Goal: Task Accomplishment & Management: Manage account settings

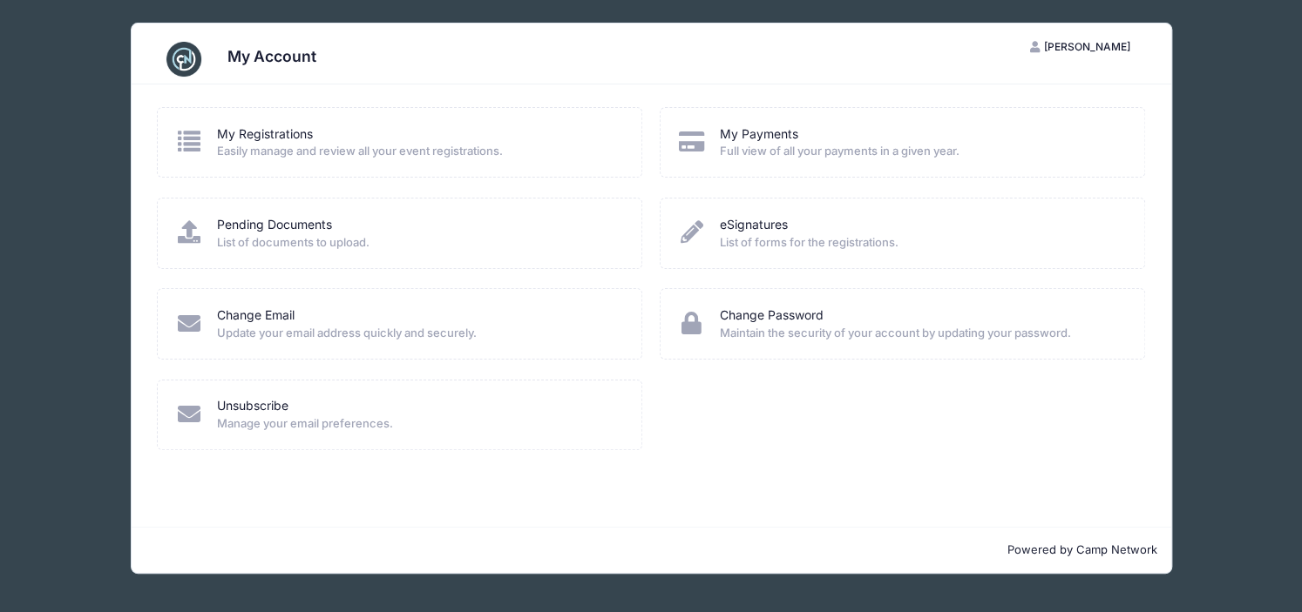
click at [195, 152] on icon at bounding box center [188, 141] width 29 height 23
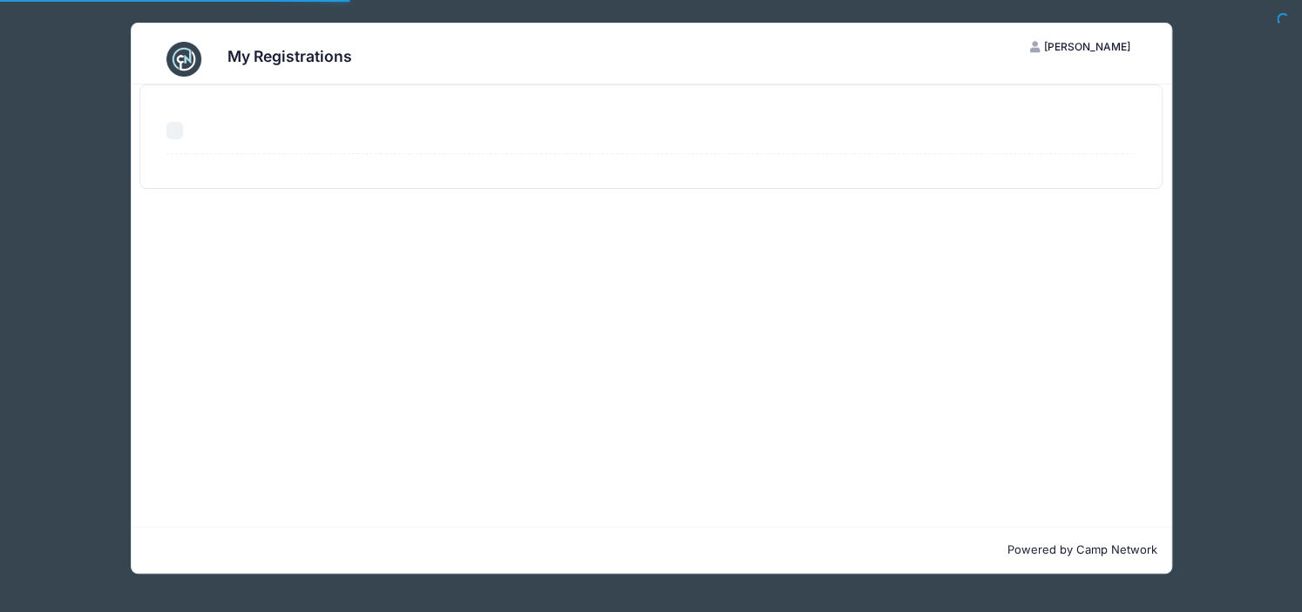
select select "50"
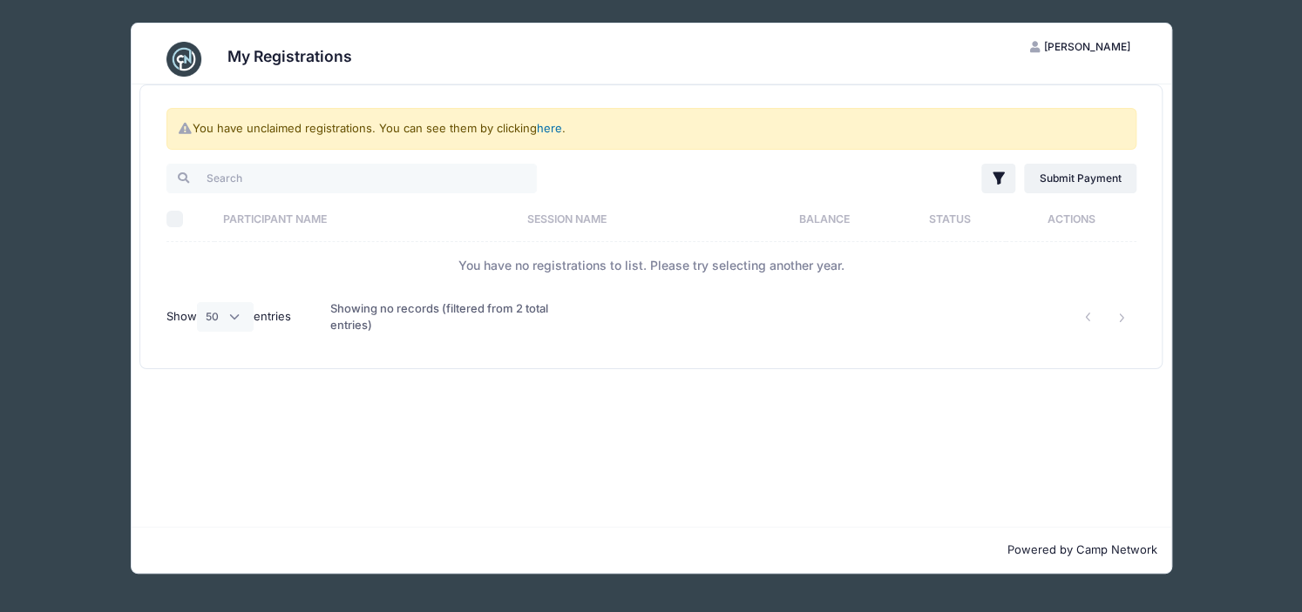
click at [551, 133] on link "here" at bounding box center [549, 128] width 25 height 14
click at [547, 125] on link "here" at bounding box center [549, 128] width 25 height 14
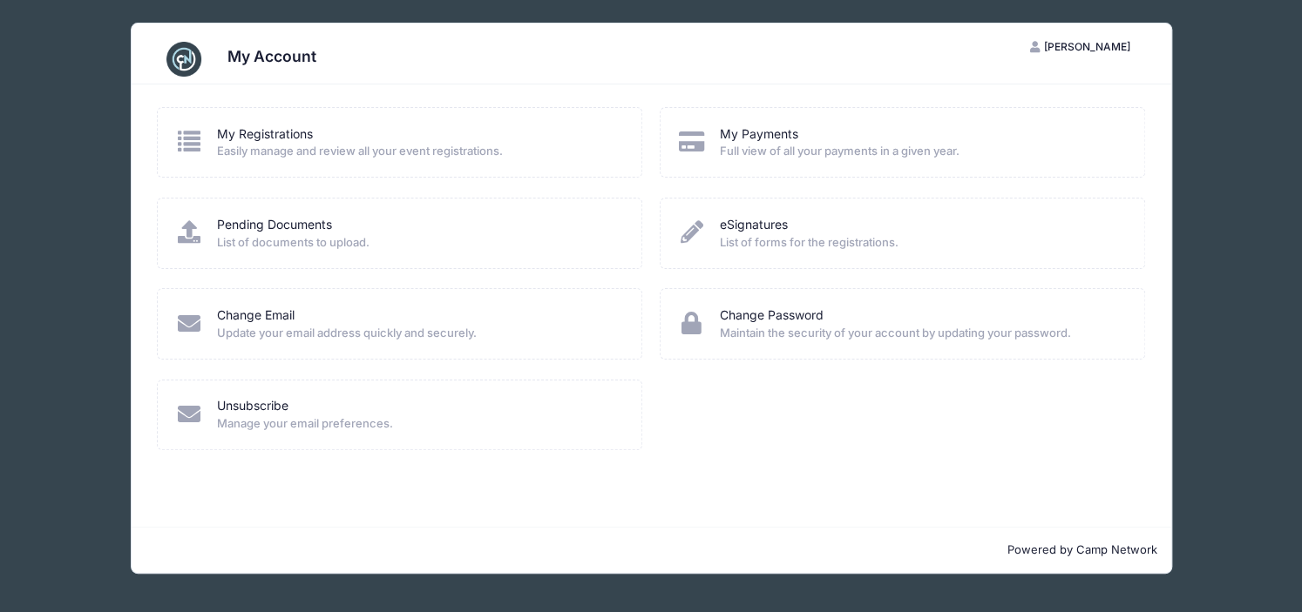
click at [355, 236] on span "List of documents to upload." at bounding box center [418, 242] width 402 height 17
click at [294, 234] on span "List of documents to upload." at bounding box center [418, 242] width 402 height 17
click at [321, 235] on span "List of documents to upload." at bounding box center [418, 242] width 402 height 17
click at [185, 60] on img at bounding box center [183, 59] width 35 height 35
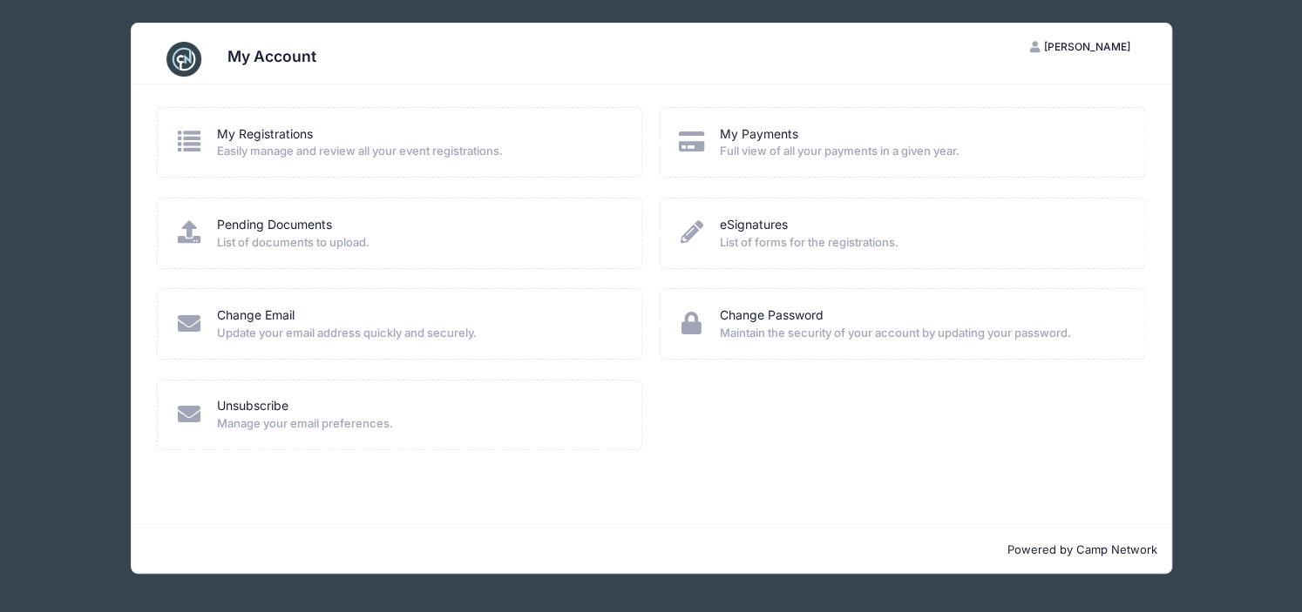
click at [215, 138] on div "My Registrations Easily manage and review all your event registrations." at bounding box center [399, 142] width 450 height 35
